Goal: Book appointment/travel/reservation

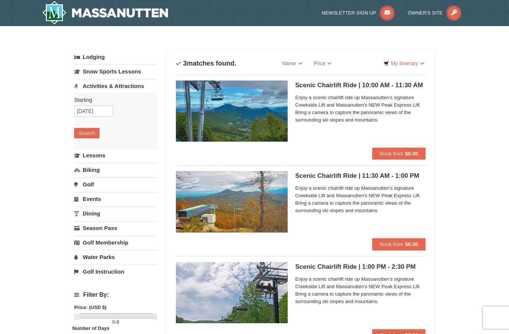
click at [406, 242] on strong "$8.00" at bounding box center [411, 244] width 13 height 6
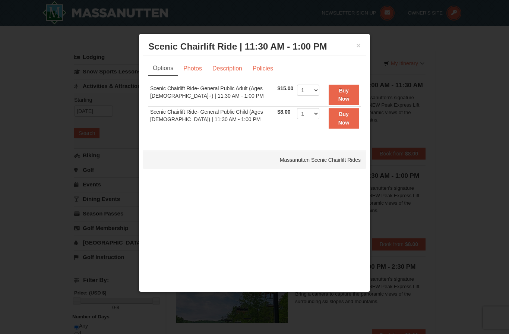
click at [263, 64] on link "Policies" at bounding box center [263, 69] width 30 height 14
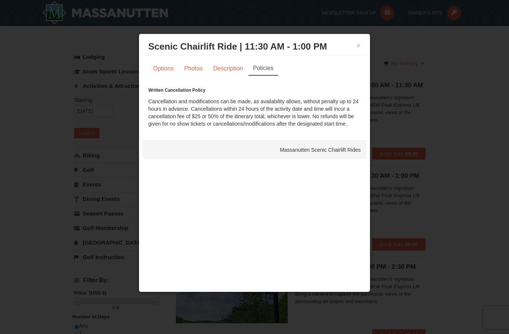
click at [191, 68] on link "Photos" at bounding box center [193, 69] width 28 height 14
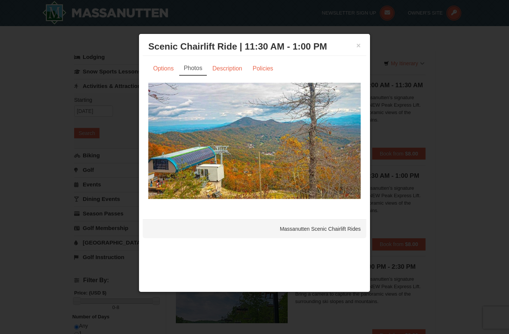
click at [232, 72] on link "Description" at bounding box center [228, 69] width 40 height 14
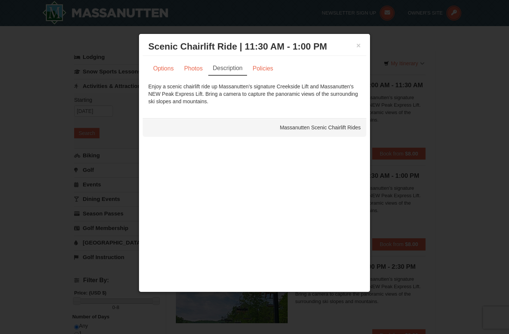
click at [163, 71] on link "Options" at bounding box center [163, 69] width 30 height 14
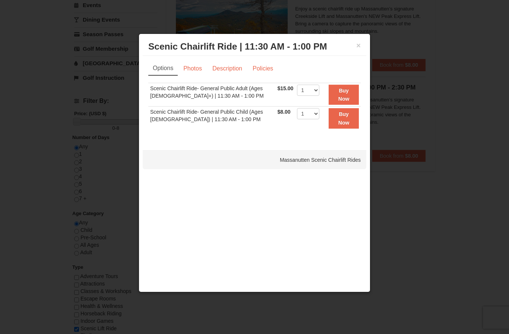
scroll to position [180, 0]
click at [359, 49] on button "×" at bounding box center [358, 45] width 4 height 7
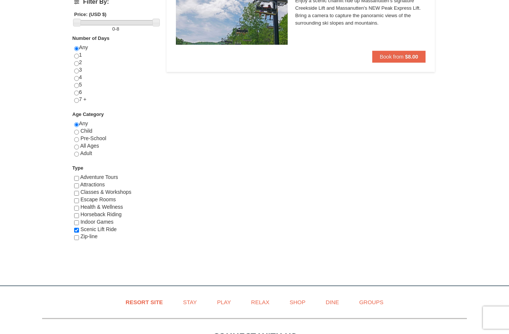
scroll to position [281, 0]
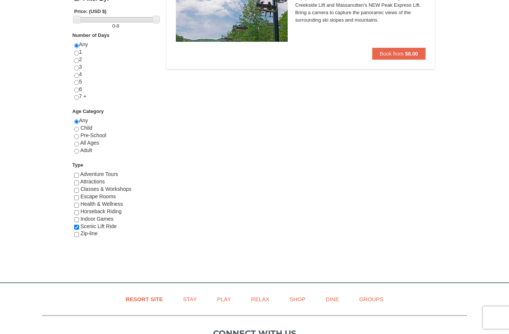
click at [96, 214] on span "Horseback Riding" at bounding box center [101, 211] width 41 height 6
click at [79, 208] on input "checkbox" at bounding box center [76, 205] width 5 height 5
click at [99, 204] on span "Health & Wellness" at bounding box center [102, 204] width 43 height 6
click at [87, 207] on span "Health & Wellness" at bounding box center [102, 204] width 43 height 6
click at [78, 206] on input "checkbox" at bounding box center [76, 205] width 5 height 5
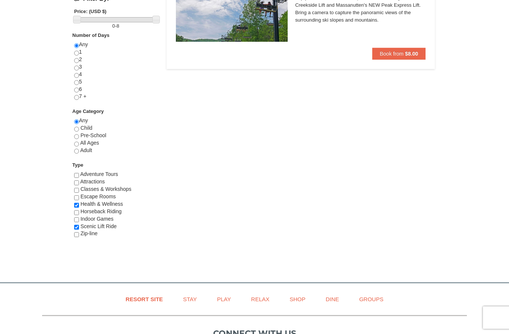
checkbox input "false"
click at [91, 213] on span "Horseback Riding" at bounding box center [101, 211] width 41 height 6
click at [82, 214] on span "Horseback Riding" at bounding box center [101, 211] width 41 height 6
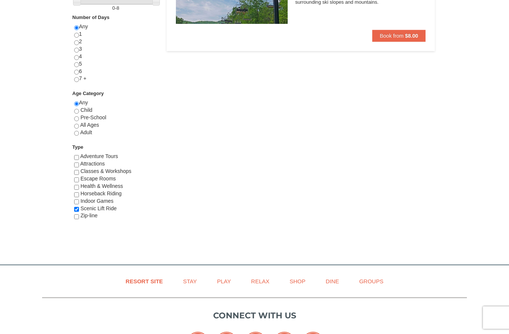
scroll to position [300, 0]
click at [120, 196] on span "Horseback Riding" at bounding box center [101, 193] width 41 height 6
click at [119, 196] on span "Horseback Riding" at bounding box center [101, 193] width 41 height 6
click at [79, 196] on input "checkbox" at bounding box center [76, 194] width 5 height 5
checkbox input "true"
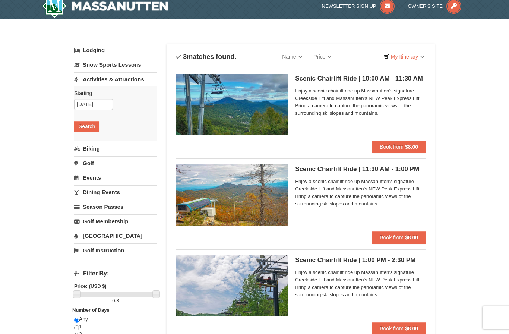
scroll to position [4, 0]
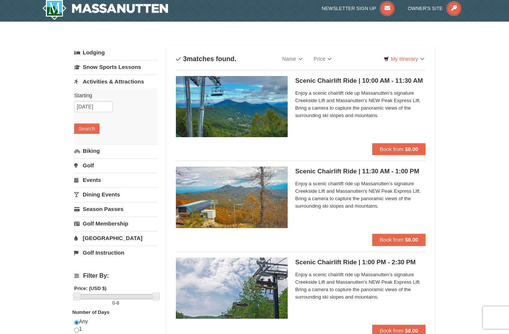
click at [405, 146] on button "Book from $8.00" at bounding box center [398, 149] width 53 height 12
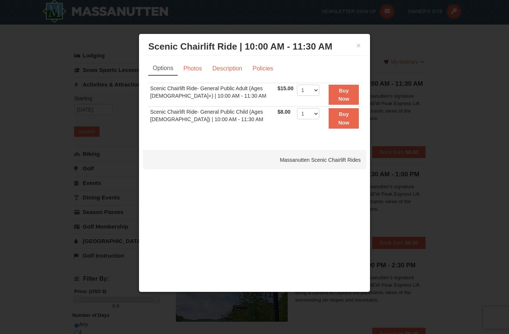
scroll to position [0, 0]
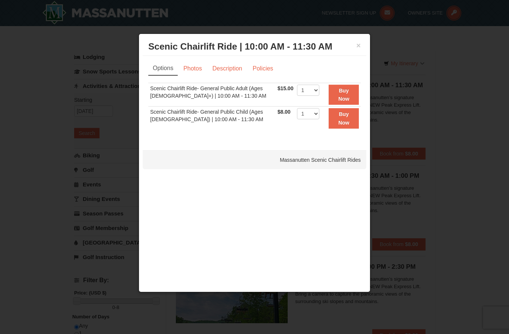
click at [231, 67] on link "Description" at bounding box center [228, 69] width 40 height 14
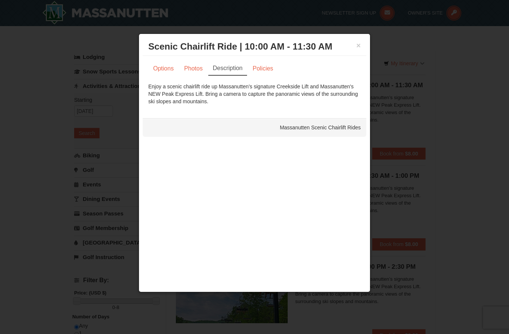
click at [361, 46] on button "×" at bounding box center [358, 45] width 4 height 7
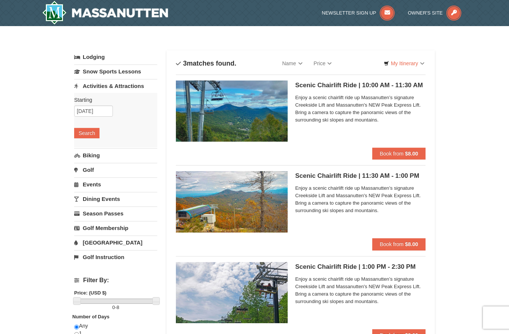
click at [407, 155] on strong "$8.00" at bounding box center [411, 154] width 13 height 6
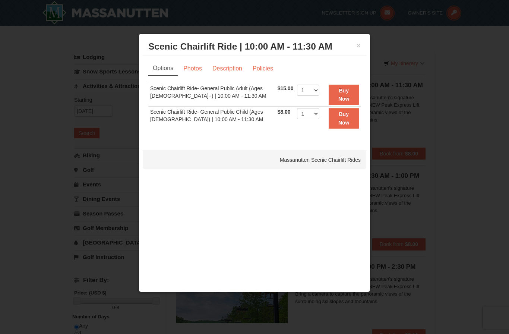
click at [196, 69] on link "Photos" at bounding box center [193, 69] width 28 height 14
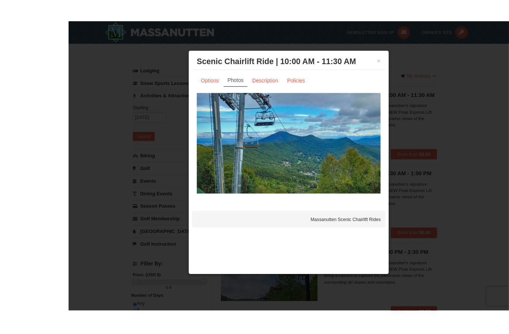
scroll to position [2, 0]
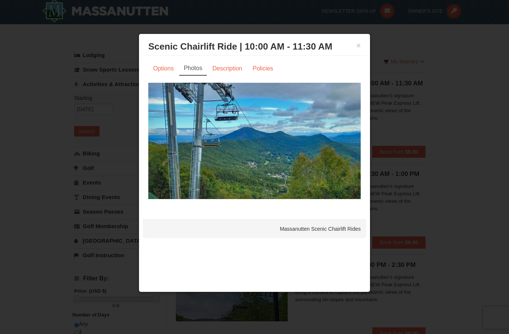
click at [360, 46] on button "×" at bounding box center [358, 45] width 4 height 7
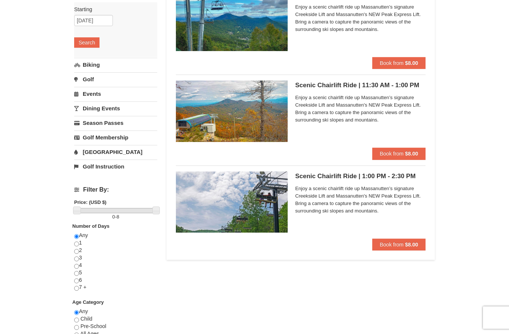
scroll to position [91, 0]
click at [89, 125] on link "Season Passes" at bounding box center [115, 123] width 83 height 14
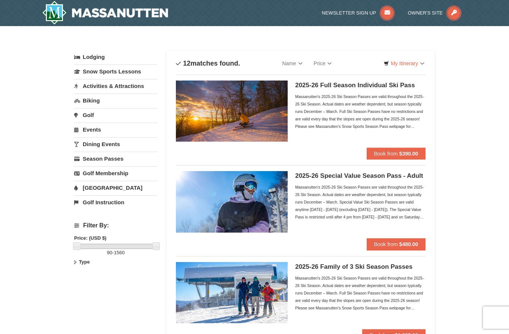
click at [101, 89] on link "Activities & Attractions" at bounding box center [115, 86] width 83 height 14
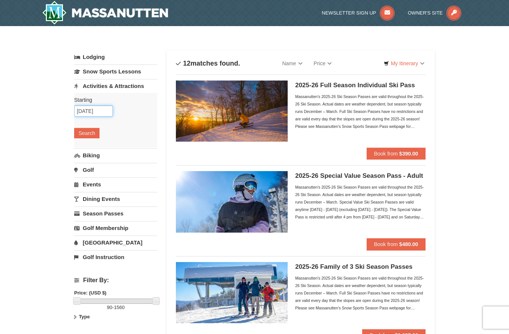
click at [88, 114] on input "10/10/2025" at bounding box center [93, 111] width 39 height 11
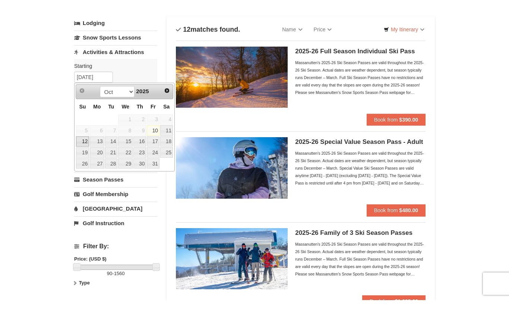
click at [79, 170] on link "12" at bounding box center [82, 175] width 13 height 10
type input "[DATE]"
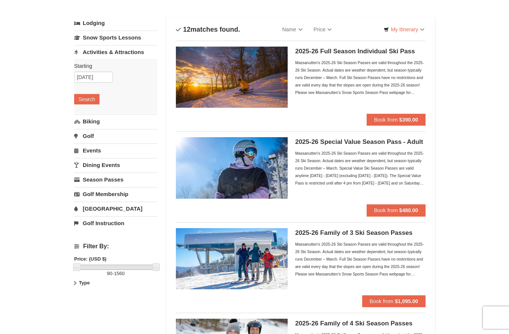
click at [81, 99] on button "Search" at bounding box center [86, 99] width 25 height 10
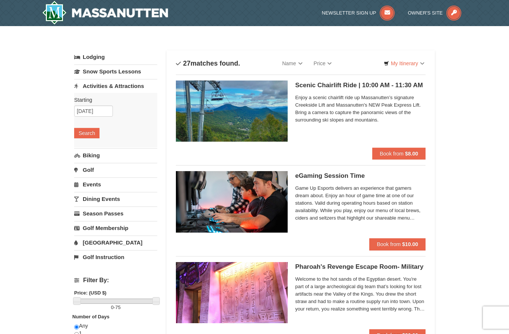
click at [92, 57] on link "Lodging" at bounding box center [115, 56] width 83 height 13
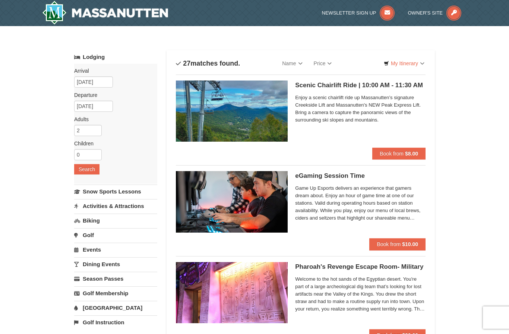
click at [83, 171] on button "Search" at bounding box center [86, 169] width 25 height 10
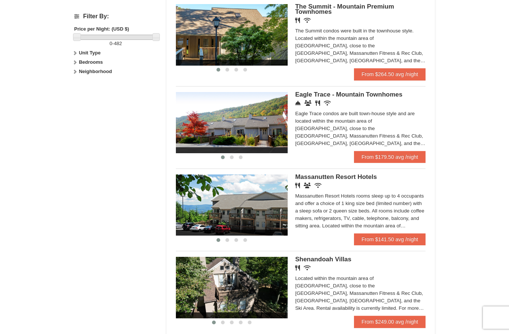
scroll to position [330, 0]
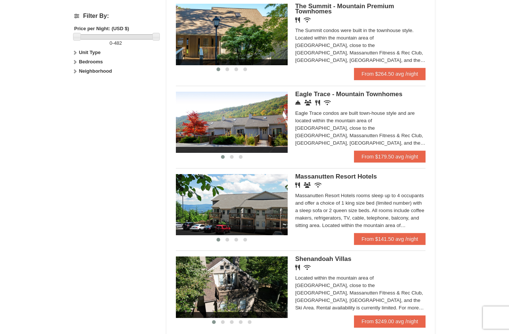
click at [396, 241] on link "From $141.50 avg /night" at bounding box center [390, 239] width 72 height 12
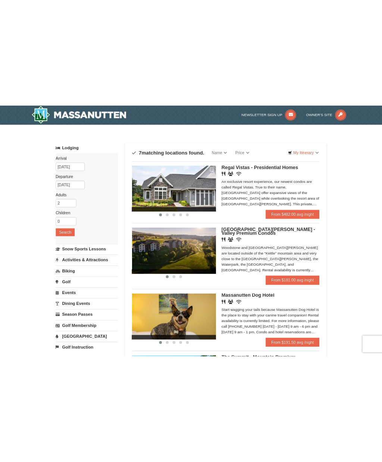
scroll to position [0, 0]
